Goal: Check status: Check status

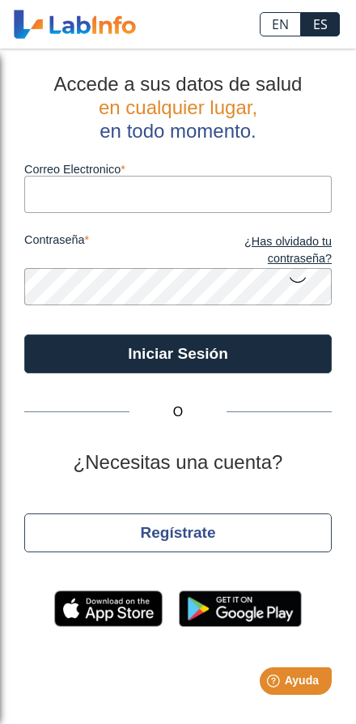
type input "[EMAIL_ADDRESS][DOMAIN_NAME]"
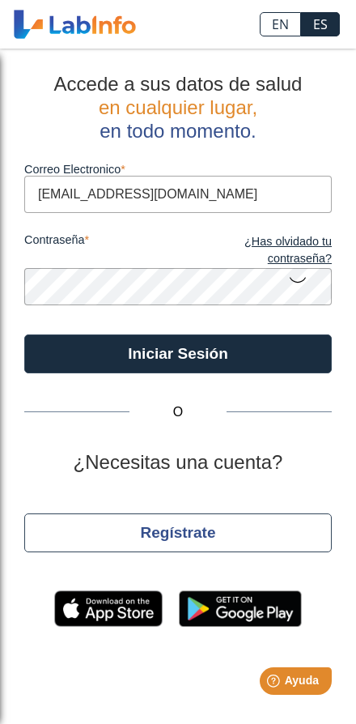
click at [268, 357] on button "Iniciar Sesión" at bounding box center [178, 353] width 308 height 39
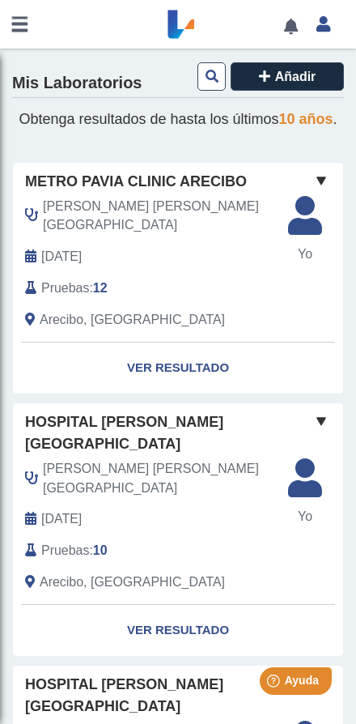
click at [17, 19] on link at bounding box center [19, 24] width 39 height 49
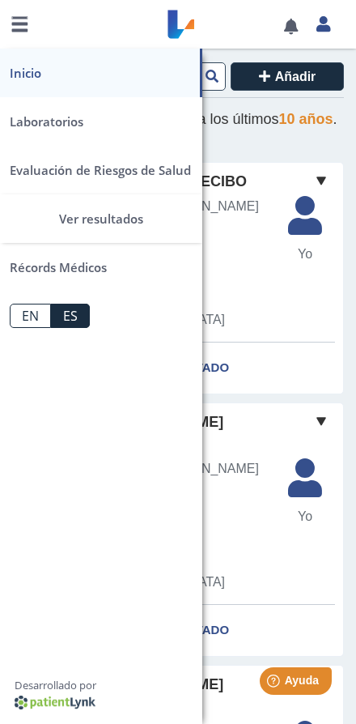
click at [24, 76] on link "Inicio" at bounding box center [101, 73] width 202 height 49
click at [34, 129] on link "Laboratorios" at bounding box center [101, 121] width 202 height 49
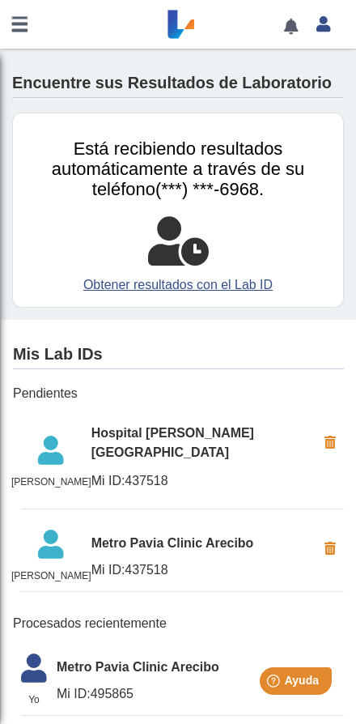
click at [91, 295] on link "Obtener resultados con el Lab ID" at bounding box center [178, 284] width 306 height 19
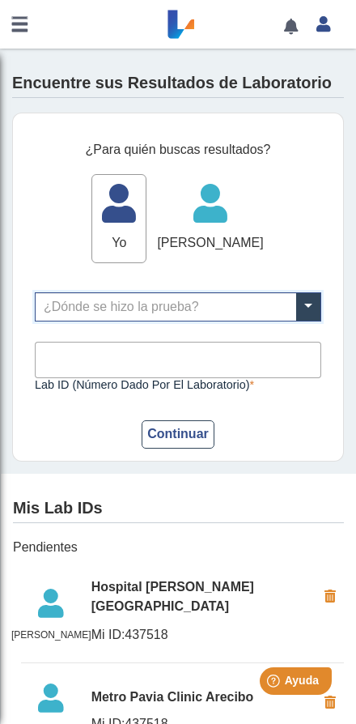
click at [312, 321] on span at bounding box center [308, 307] width 24 height 28
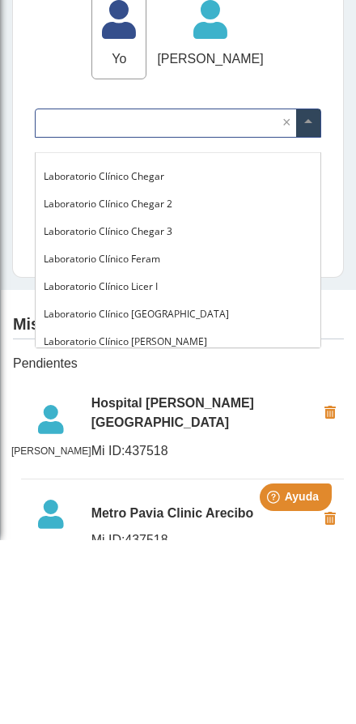
scroll to position [644, 0]
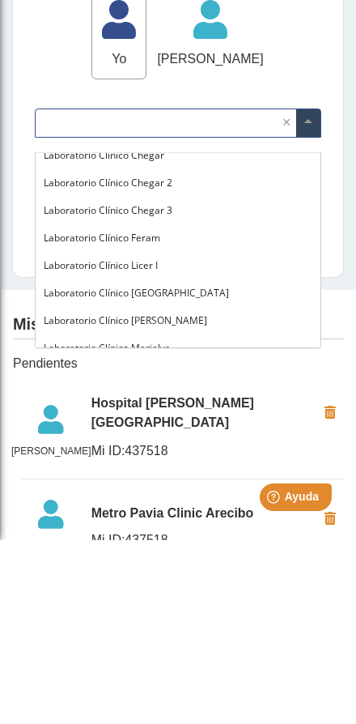
click at [192, 293] on input "text" at bounding box center [178, 307] width 285 height 28
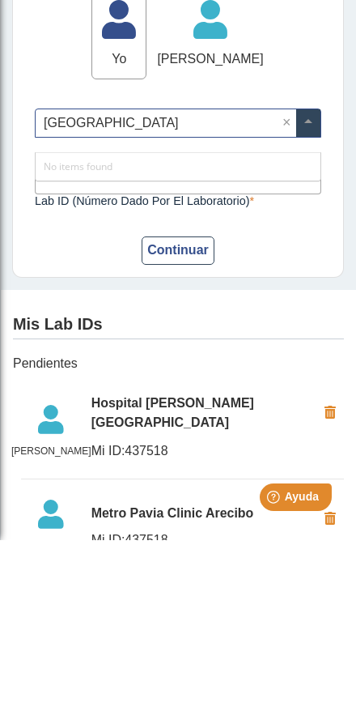
type input "[GEOGRAPHIC_DATA]"
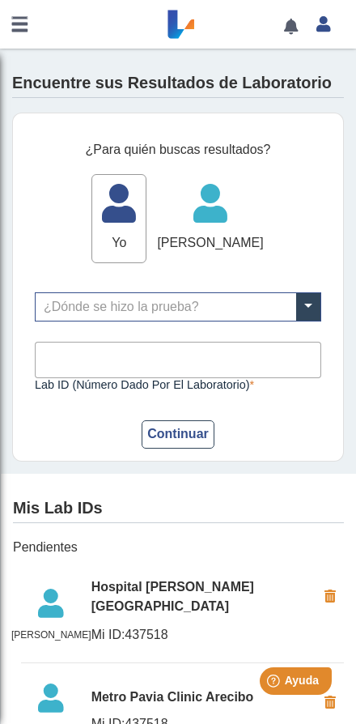
click at [306, 293] on span at bounding box center [308, 307] width 24 height 28
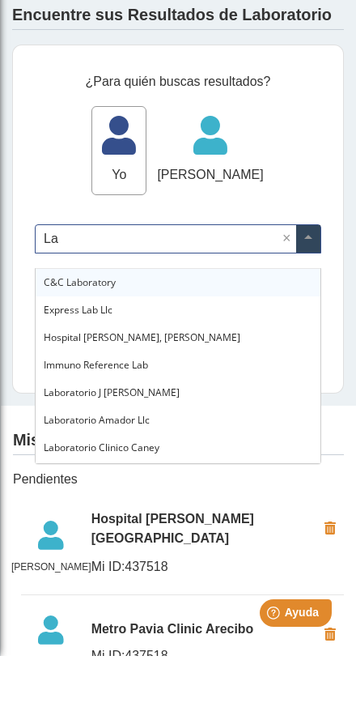
type input "L"
